Goal: Task Accomplishment & Management: Complete application form

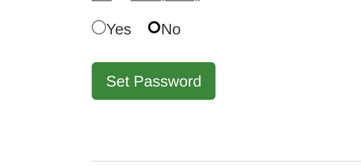
scroll to position [77, 0]
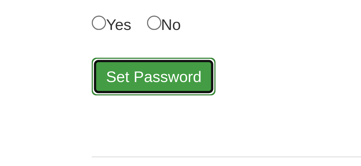
click at [32, 144] on button "Set Password" at bounding box center [38, 143] width 31 height 9
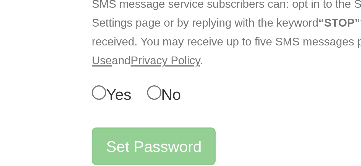
scroll to position [79, 0]
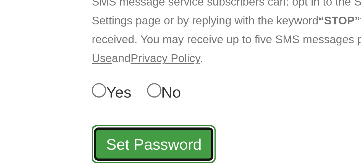
click at [36, 162] on button "Set Password" at bounding box center [38, 160] width 31 height 9
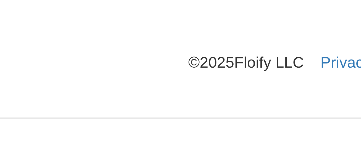
scroll to position [99, 0]
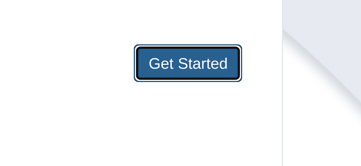
click at [214, 79] on button "Get Started" at bounding box center [220, 77] width 27 height 9
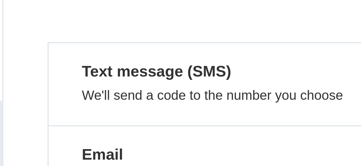
scroll to position [97, 0]
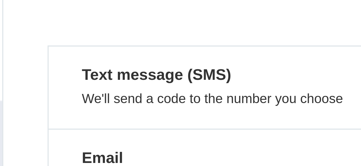
click at [142, 22] on button "Text message (SMS) We'll send a code to the number you choose" at bounding box center [180, 21] width 105 height 21
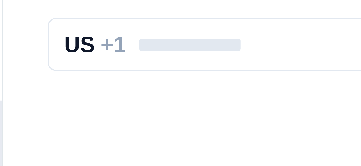
click at [154, 12] on input "text" at bounding box center [180, 10] width 105 height 13
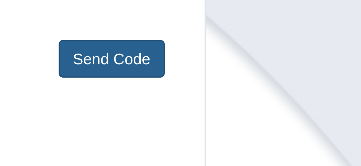
type input "**********"
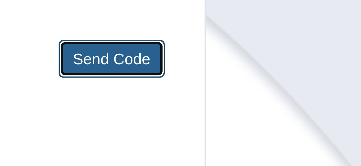
click at [217, 81] on button "Send Code" at bounding box center [221, 79] width 27 height 9
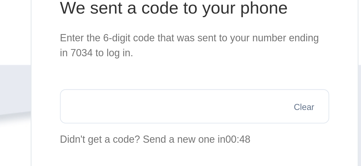
scroll to position [72, 0]
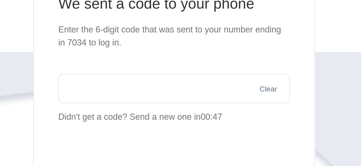
click at [134, 43] on input "text" at bounding box center [180, 41] width 105 height 13
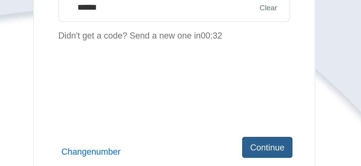
type input "******"
click at [221, 104] on button "Continue" at bounding box center [222, 104] width 23 height 9
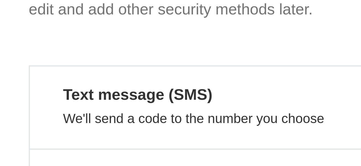
click at [151, 55] on button "Text message (SMS) We'll send a code to the number you choose ON" at bounding box center [180, 55] width 105 height 21
click at [148, 55] on button "Text message (SMS) We'll send a code to the number you choose ON" at bounding box center [180, 55] width 105 height 21
click at [144, 52] on em "Text message (SMS)" at bounding box center [154, 52] width 42 height 6
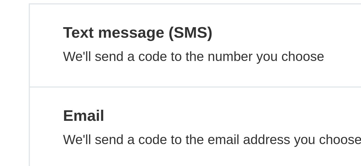
click at [150, 61] on button "Text message (SMS) We'll send a code to the number you choose ON" at bounding box center [180, 55] width 105 height 21
click at [154, 61] on button "Text message (SMS) We'll send a code to the number you choose ON" at bounding box center [180, 55] width 105 height 21
click at [156, 58] on p "We'll send a code to the number you choose" at bounding box center [181, 58] width 96 height 4
click at [159, 61] on button "Text message (SMS) We'll send a code to the number you choose ON" at bounding box center [180, 55] width 105 height 21
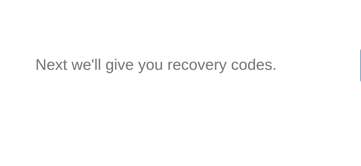
click at [151, 105] on p "Next we'll give you recovery codes." at bounding box center [160, 104] width 60 height 9
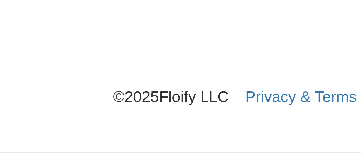
scroll to position [86, 0]
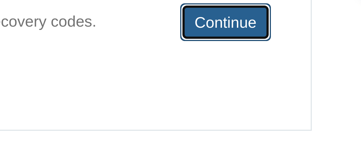
click at [221, 92] on button "Continue" at bounding box center [222, 90] width 23 height 9
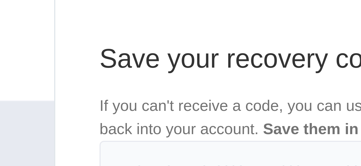
scroll to position [60, 0]
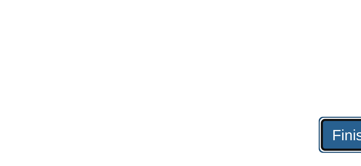
click at [221, 117] on link "Finish" at bounding box center [225, 116] width 17 height 9
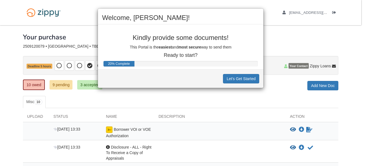
click at [4, 88] on div "Welcome, Maaria! Kindly provide some documents! This Portal is the easiest and …" at bounding box center [183, 83] width 366 height 166
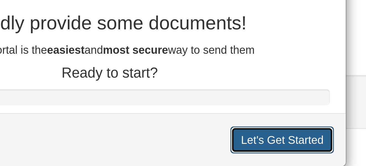
click at [230, 80] on button "Let's Get Started" at bounding box center [241, 78] width 36 height 9
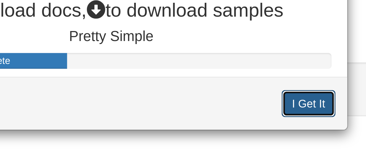
click at [246, 71] on button "I Get It" at bounding box center [250, 70] width 19 height 9
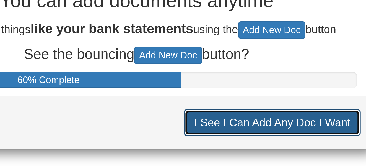
click at [205, 80] on button "I See I Can Add Any Doc I Want" at bounding box center [228, 80] width 62 height 9
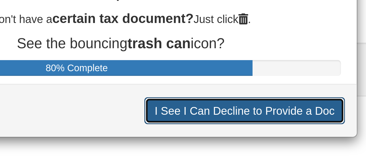
click at [199, 80] on button "I See I Can Decline to Provide a Doc" at bounding box center [224, 79] width 70 height 9
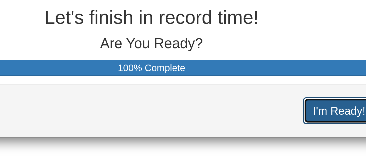
click at [241, 72] on button "I'm Ready!" at bounding box center [246, 70] width 25 height 9
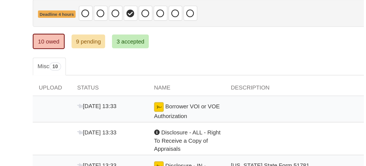
scroll to position [5, 0]
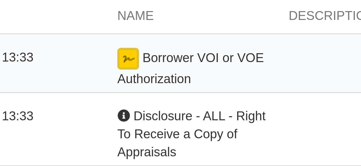
click at [121, 126] on span "Borrower VOI or VOE Authorization" at bounding box center [128, 127] width 45 height 11
click at [109, 126] on img at bounding box center [109, 124] width 7 height 7
click at [92, 128] on div "[DATE] 13:33" at bounding box center [75, 127] width 53 height 12
click at [84, 129] on div "[DATE] 13:33" at bounding box center [75, 127] width 53 height 12
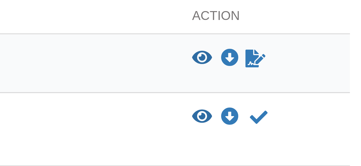
click at [292, 125] on icon "View Borrower VOI or VOE Authorization" at bounding box center [293, 124] width 6 height 6
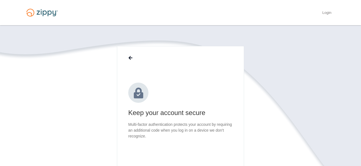
scroll to position [60, 0]
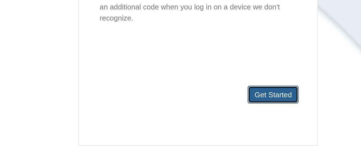
click at [213, 117] on button "Get Started" at bounding box center [220, 116] width 27 height 9
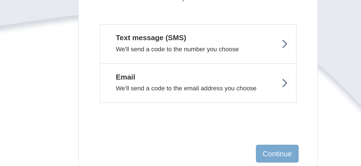
click at [146, 60] on p "We'll send a code to the number you choose" at bounding box center [181, 61] width 96 height 4
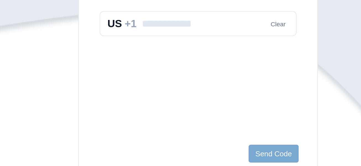
click at [155, 48] on input "text" at bounding box center [180, 47] width 105 height 13
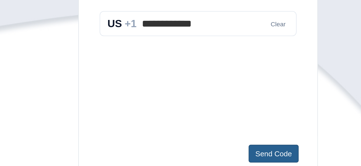
type input "**********"
click at [219, 115] on button "Send Code" at bounding box center [221, 116] width 27 height 9
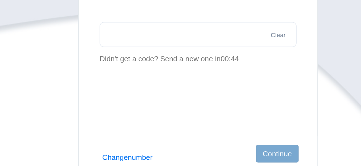
click at [151, 55] on input "text" at bounding box center [180, 53] width 105 height 13
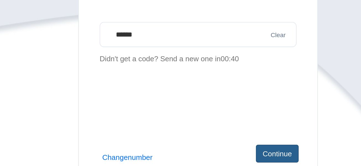
type input "******"
click at [217, 118] on button "Continue" at bounding box center [222, 116] width 23 height 9
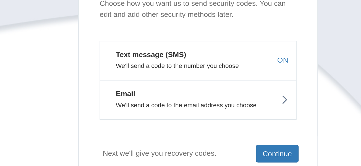
click at [76, 95] on section "Multi-factor authentication is enabled Choose how you want us to send security …" at bounding box center [181, 81] width 316 height 191
click at [76, 94] on section "Multi-factor authentication is enabled Choose how you want us to send security …" at bounding box center [181, 81] width 316 height 191
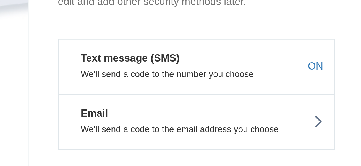
click at [143, 66] on em "Text message (SMS)" at bounding box center [154, 64] width 42 height 6
click at [148, 68] on p "We'll send a code to the number you choose" at bounding box center [181, 70] width 96 height 4
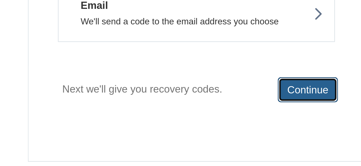
click at [219, 118] on button "Continue" at bounding box center [222, 116] width 23 height 9
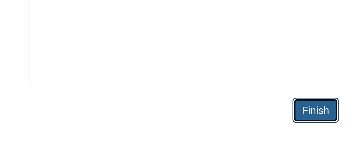
click at [222, 117] on link "Finish" at bounding box center [225, 116] width 17 height 9
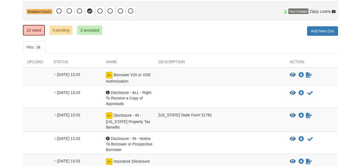
scroll to position [55, 0]
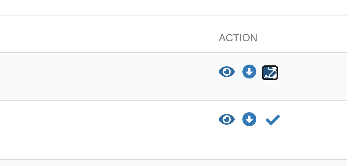
click at [310, 74] on icon "Sign Form" at bounding box center [309, 74] width 6 height 6
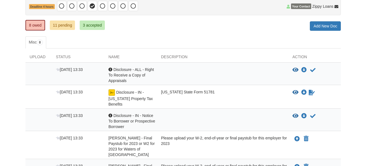
scroll to position [61, 0]
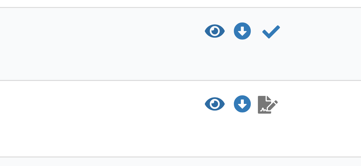
click at [308, 92] on icon "Waiting for your co-borrower to e-sign" at bounding box center [309, 91] width 6 height 6
click at [309, 90] on icon "Waiting for your co-borrower to e-sign" at bounding box center [309, 91] width 6 height 6
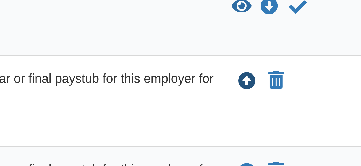
click at [294, 137] on icon "Upload Maaria Minardo - Final Paystub for 2023 or W2 for 2023 for Waters of Mar…" at bounding box center [295, 138] width 6 height 6
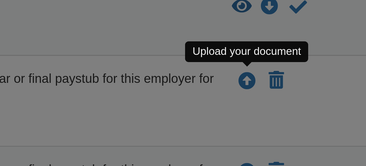
click at [283, 128] on div "Upload your document" at bounding box center [295, 128] width 38 height 6
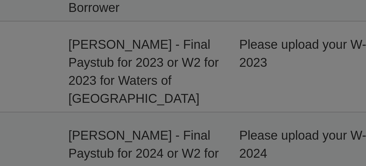
scroll to position [70, 0]
